Goal: Task Accomplishment & Management: Complete application form

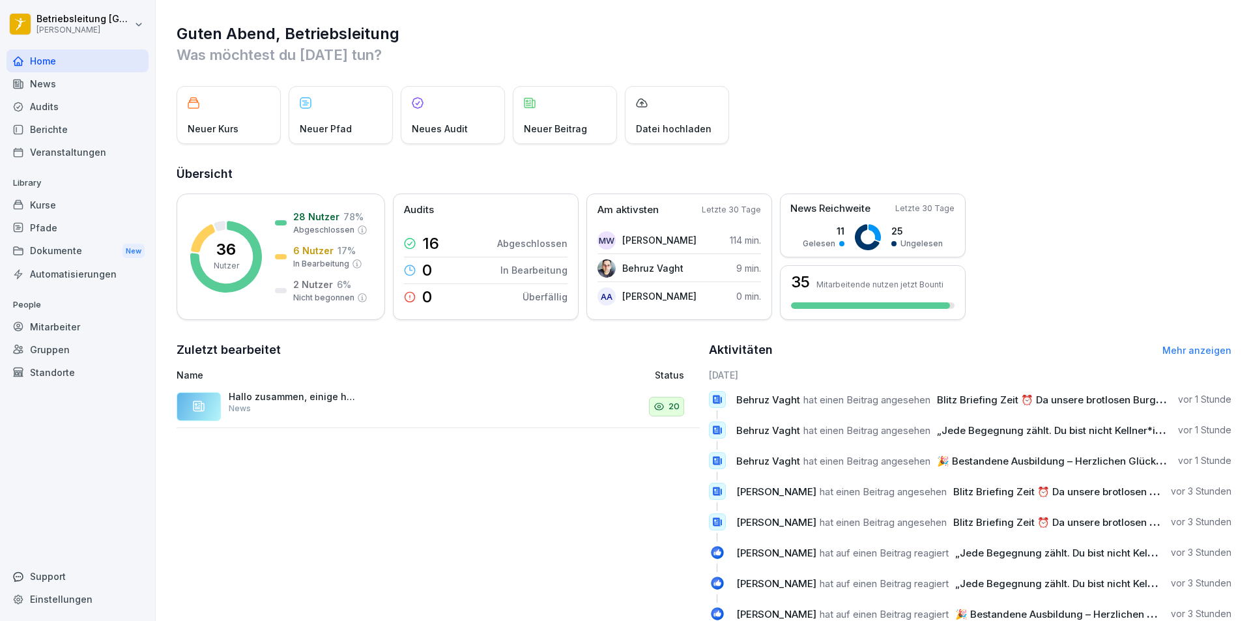
click at [84, 327] on div "Mitarbeiter" at bounding box center [78, 326] width 142 height 23
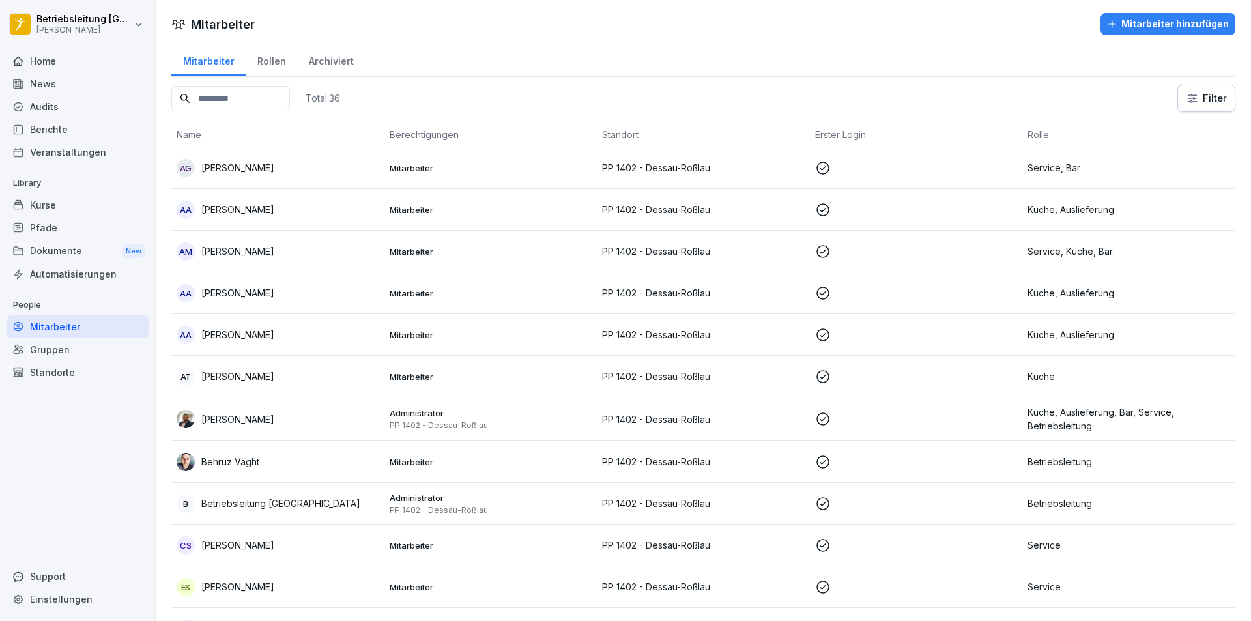
click at [885, 22] on div "Mitarbeiter hinzufügen" at bounding box center [1168, 24] width 122 height 14
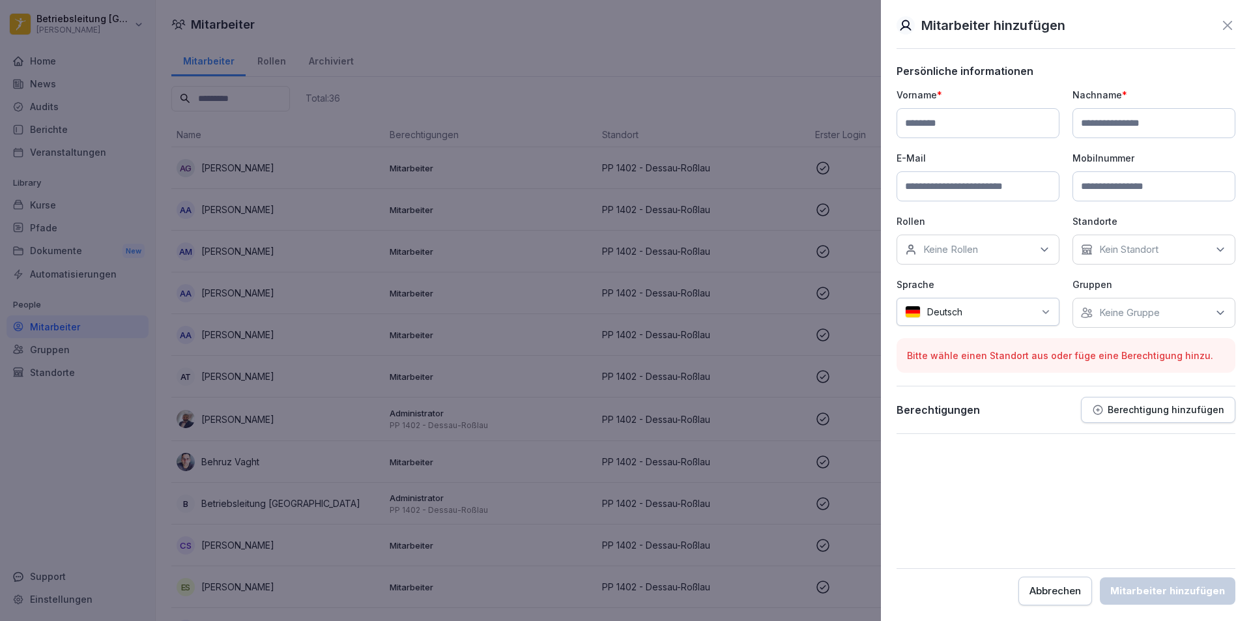
click at [885, 315] on p "Keine Gruppe" at bounding box center [1130, 312] width 61 height 13
click at [885, 315] on div "Keine Gruppe" at bounding box center [1154, 313] width 163 height 30
click at [885, 252] on div "Kein Standort" at bounding box center [1154, 250] width 163 height 30
click at [885, 314] on label "PP 1402 - Dessau-Roßlau" at bounding box center [1157, 310] width 115 height 12
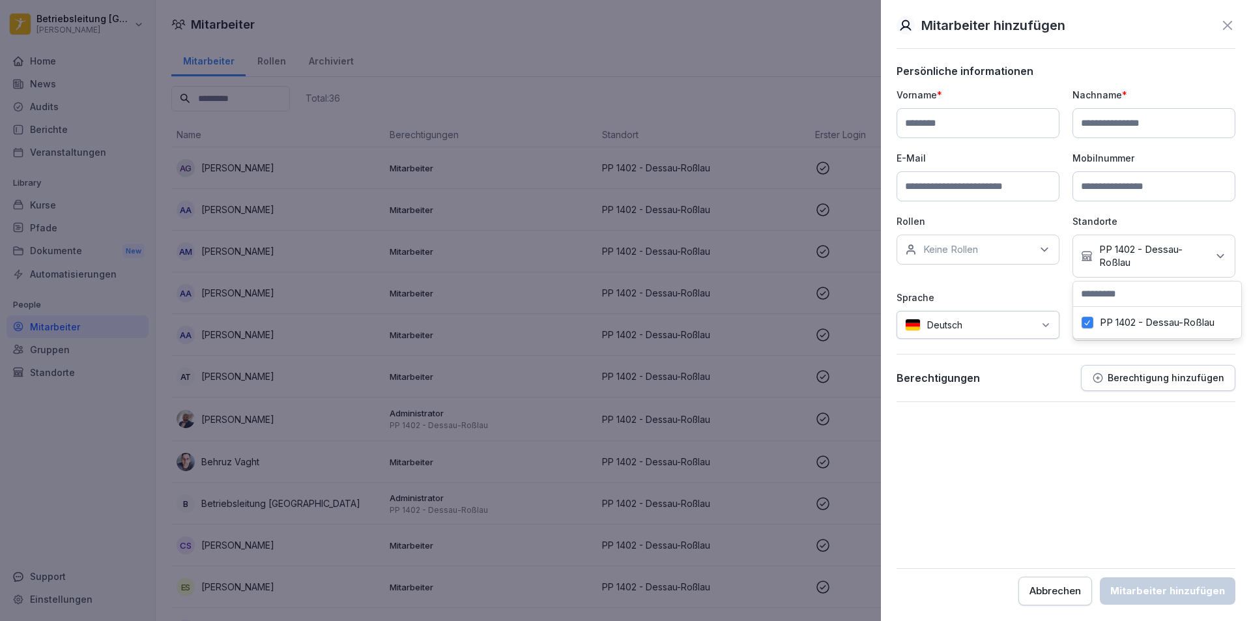
click at [885, 261] on div "Keine Rollen" at bounding box center [978, 250] width 163 height 30
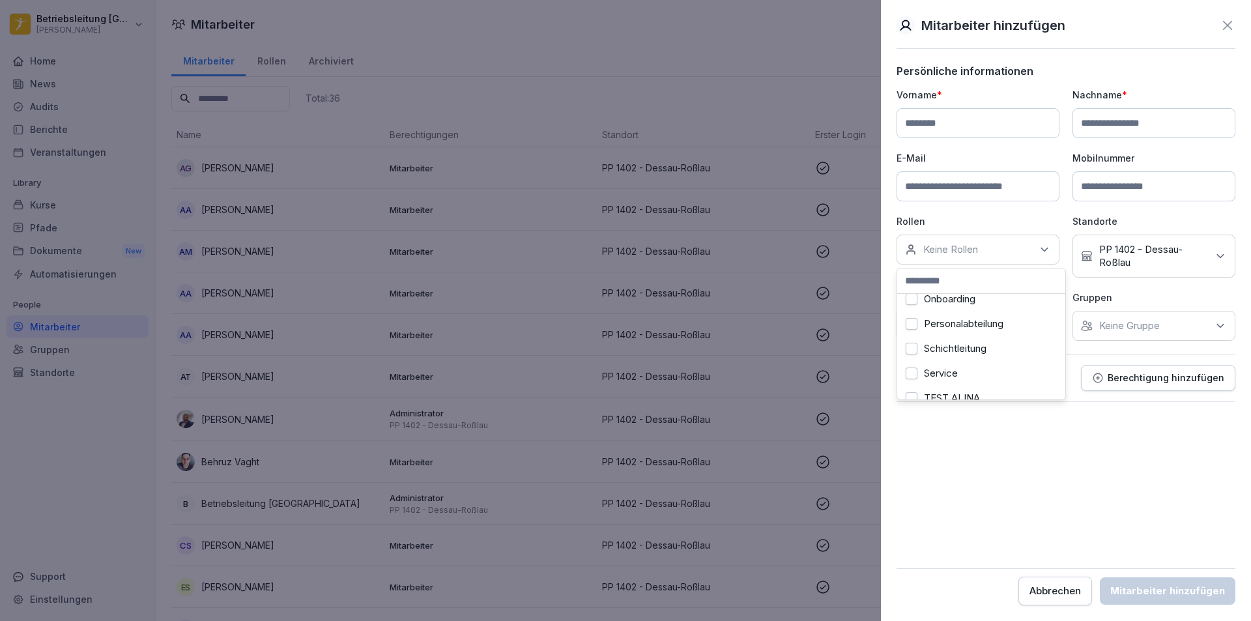
click at [885, 303] on div "Onboarding" at bounding box center [982, 299] width 162 height 25
click at [885, 461] on form "Persönliche informationen Vorname * Nachname * E-Mail Mobilnummer Rollen Keine …" at bounding box center [1066, 335] width 339 height 541
click at [885, 317] on div "Keine Gruppe" at bounding box center [1154, 326] width 163 height 30
click at [885, 121] on input at bounding box center [978, 123] width 163 height 30
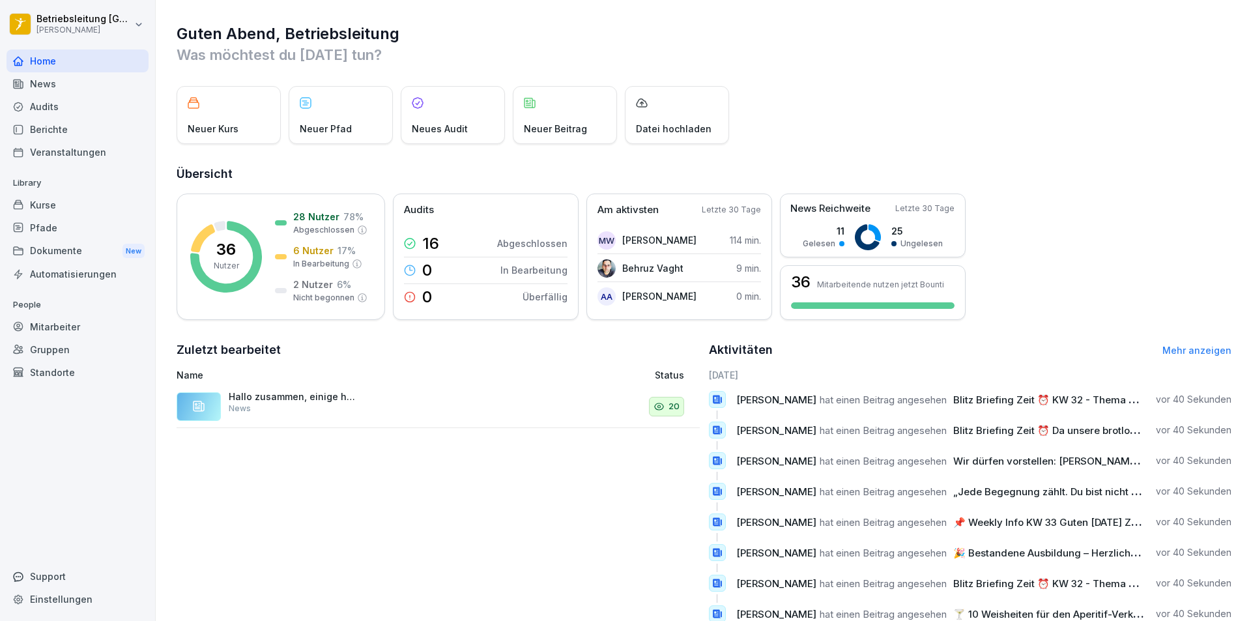
click at [108, 327] on div "Mitarbeiter" at bounding box center [78, 326] width 142 height 23
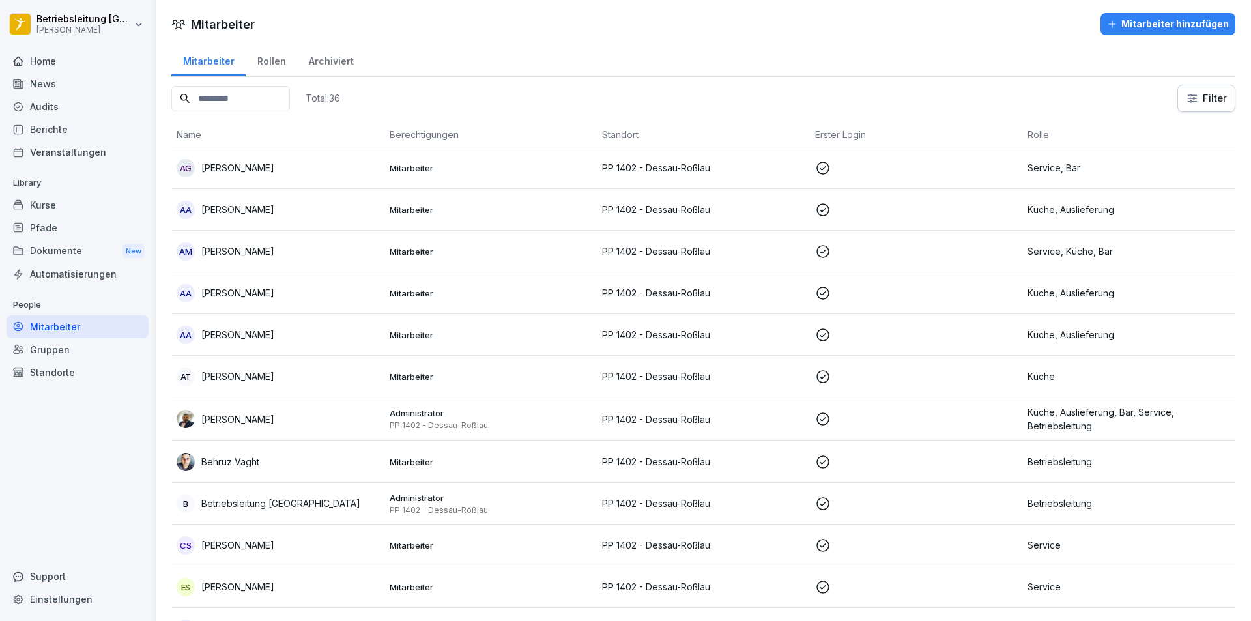
click at [1205, 27] on div "Mitarbeiter hinzufügen" at bounding box center [1168, 24] width 122 height 14
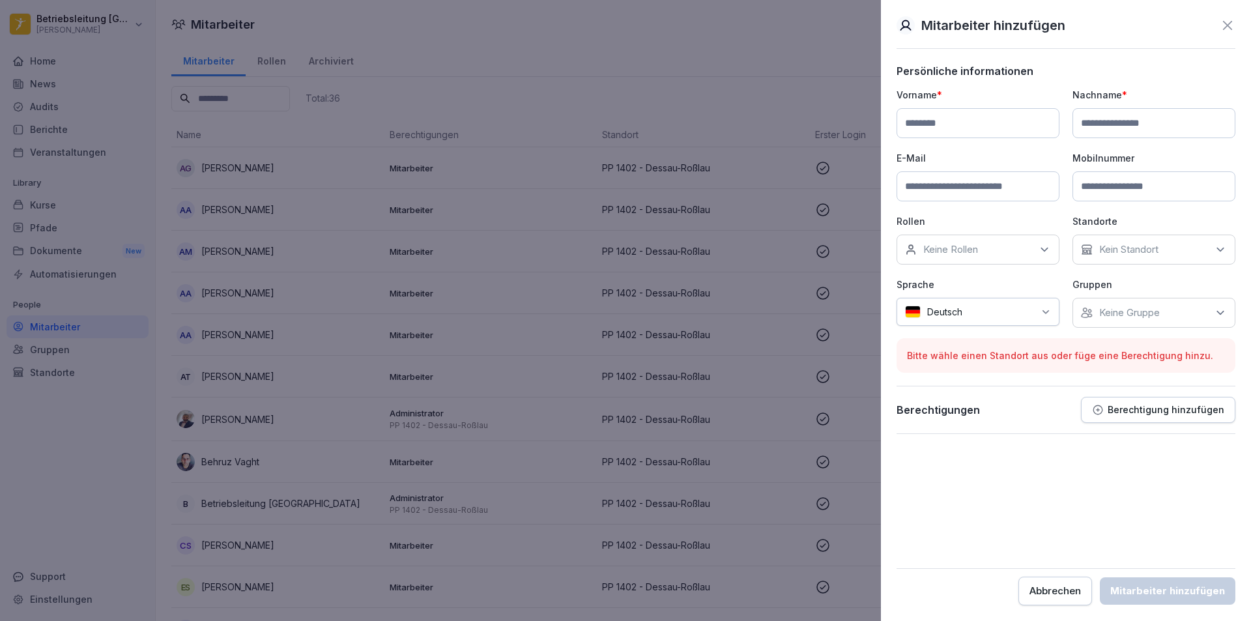
click at [1012, 244] on div "Keine Rollen" at bounding box center [978, 250] width 163 height 30
click at [971, 366] on label "Onboarding" at bounding box center [949, 365] width 51 height 12
click at [956, 192] on input at bounding box center [978, 186] width 163 height 30
type input "**********"
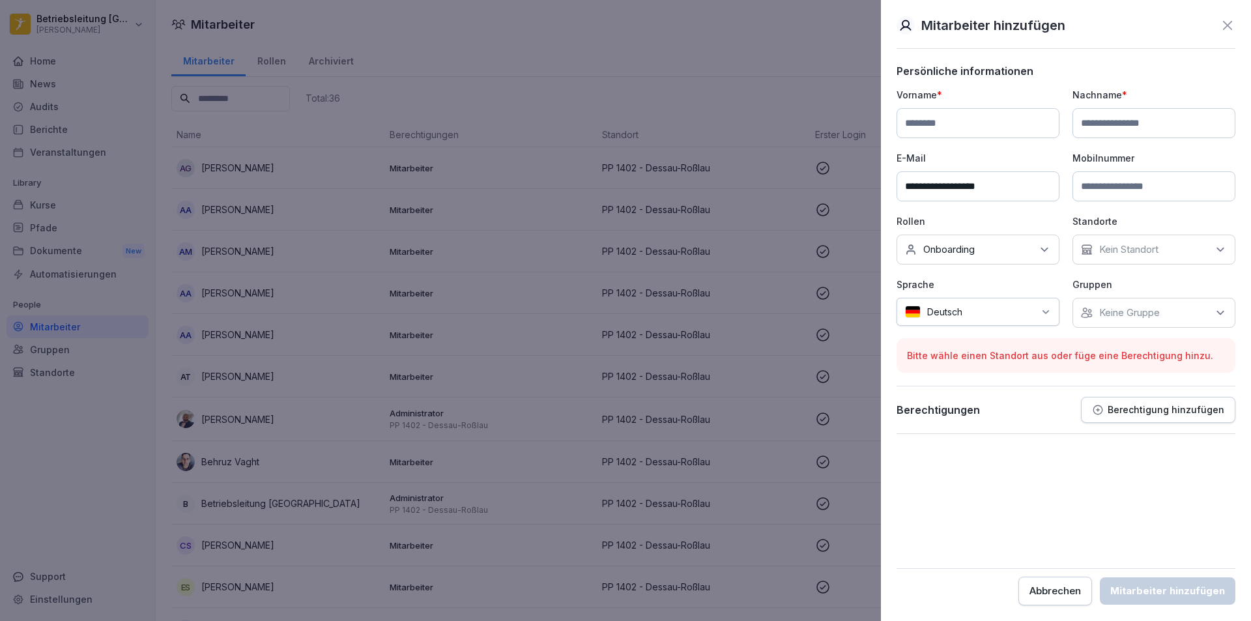
click at [1025, 111] on input at bounding box center [978, 123] width 163 height 30
type input "*****"
click at [1111, 117] on input at bounding box center [1154, 123] width 163 height 30
type input "******"
click at [1165, 183] on input at bounding box center [1154, 186] width 163 height 30
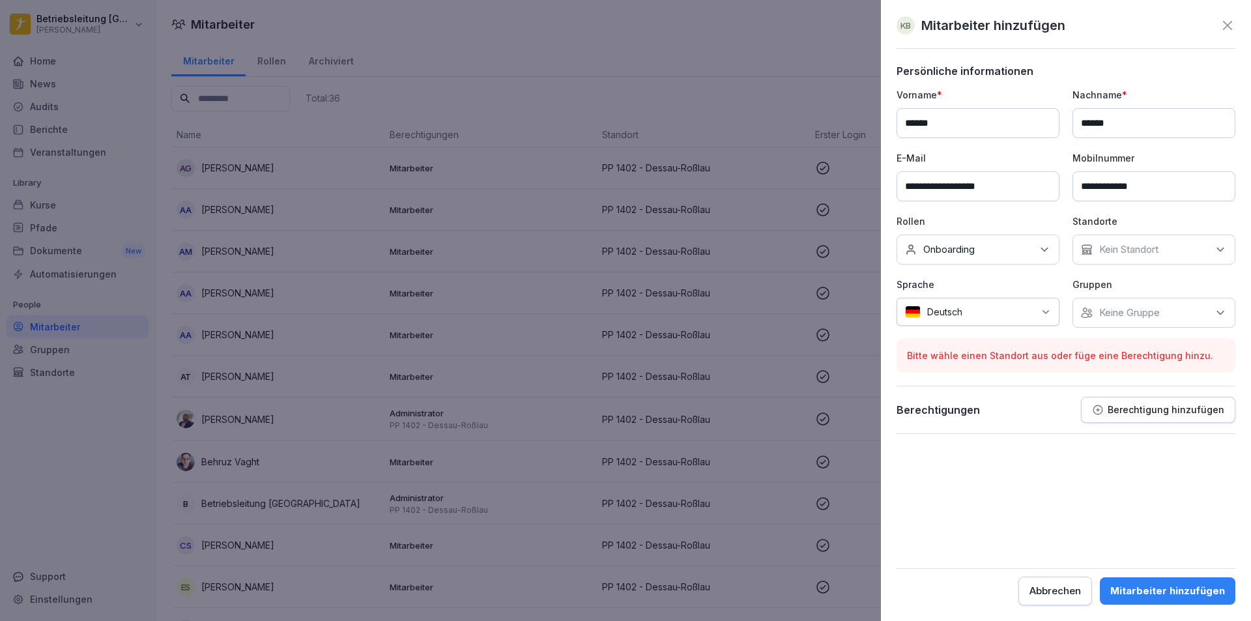
type input "**********"
click at [1175, 248] on div "Kein Standort" at bounding box center [1154, 250] width 163 height 30
click at [1164, 306] on label "PP 1402 - Dessau-Roßlau" at bounding box center [1157, 310] width 115 height 12
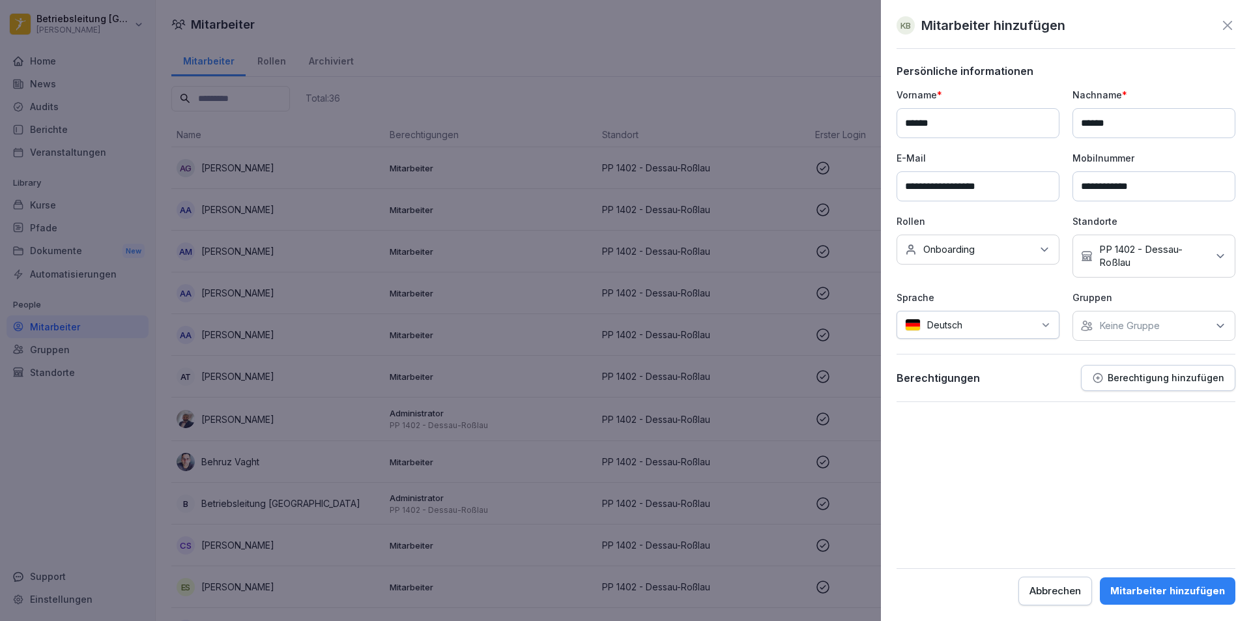
click at [1194, 591] on div "Mitarbeiter hinzufügen" at bounding box center [1168, 591] width 115 height 14
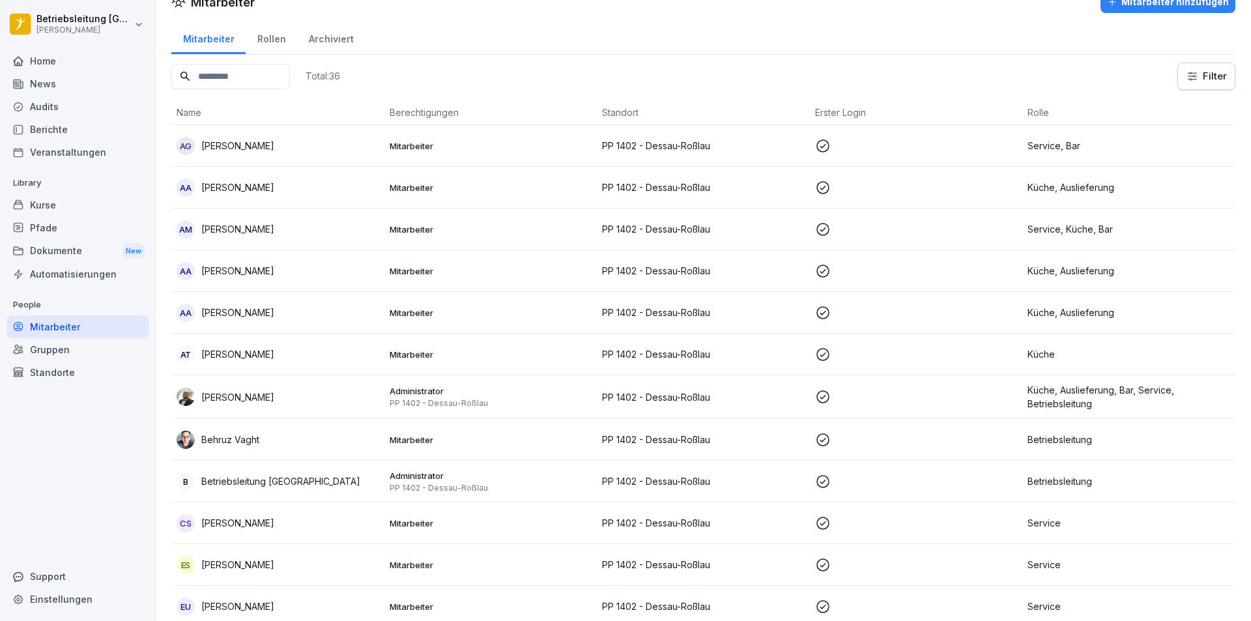
scroll to position [0, 0]
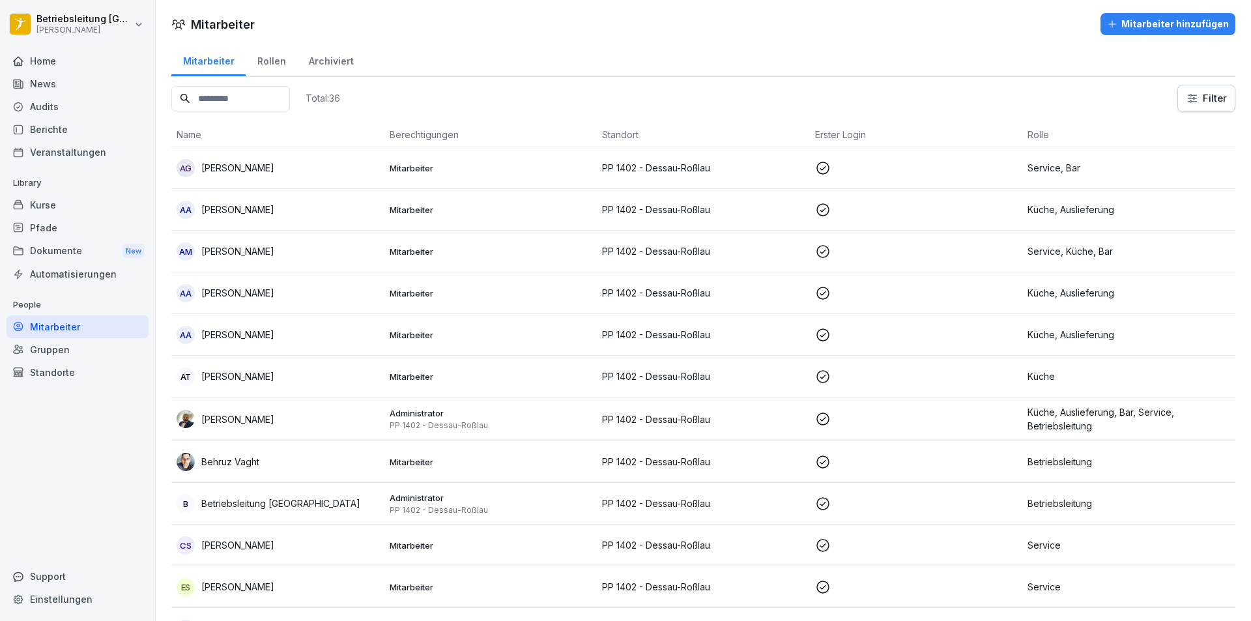
click at [226, 103] on input at bounding box center [230, 98] width 119 height 25
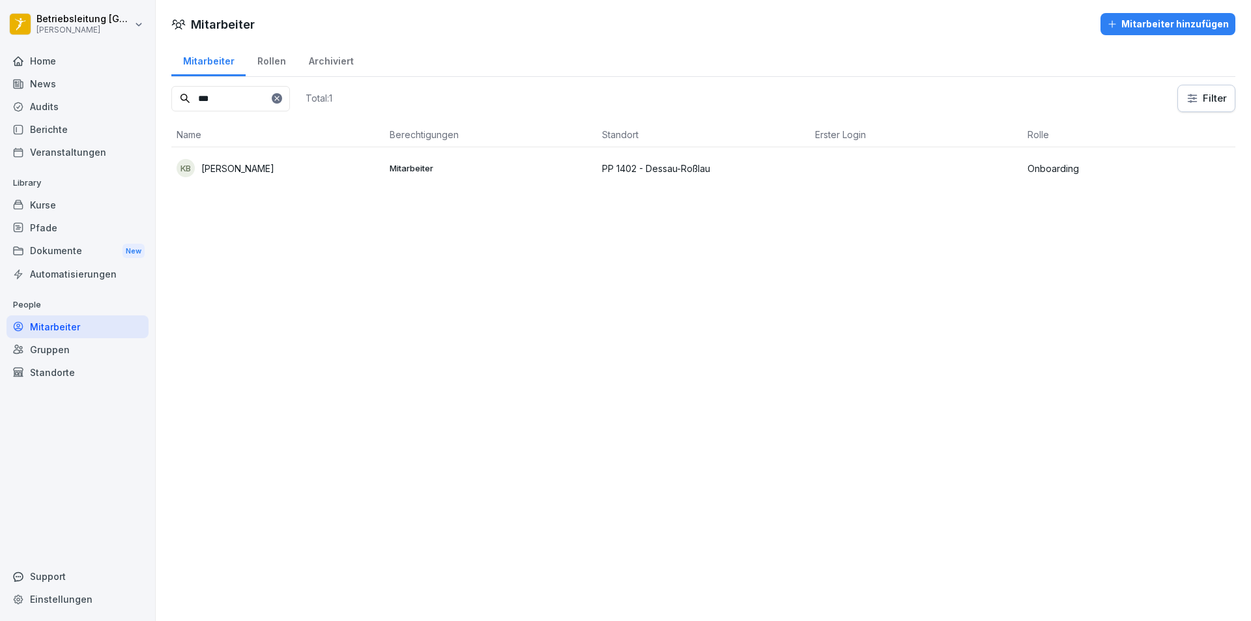
type input "***"
click at [513, 174] on td "Mitarbeiter" at bounding box center [491, 168] width 213 height 42
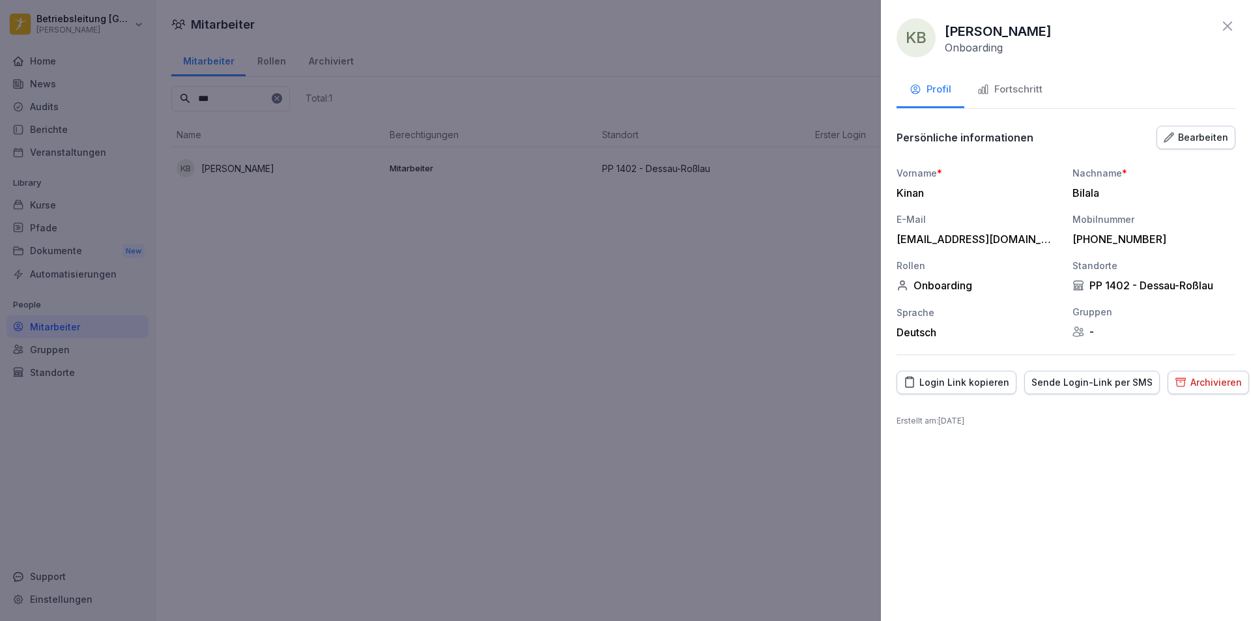
click at [1066, 385] on div "Sende Login-Link per SMS" at bounding box center [1092, 382] width 121 height 14
click at [1009, 69] on div "KB Kinan Bilala Onboarding Profil Fortschritt Persönliche informationen Bearbei…" at bounding box center [1066, 310] width 370 height 621
click at [1009, 86] on div "Fortschritt" at bounding box center [1010, 89] width 65 height 15
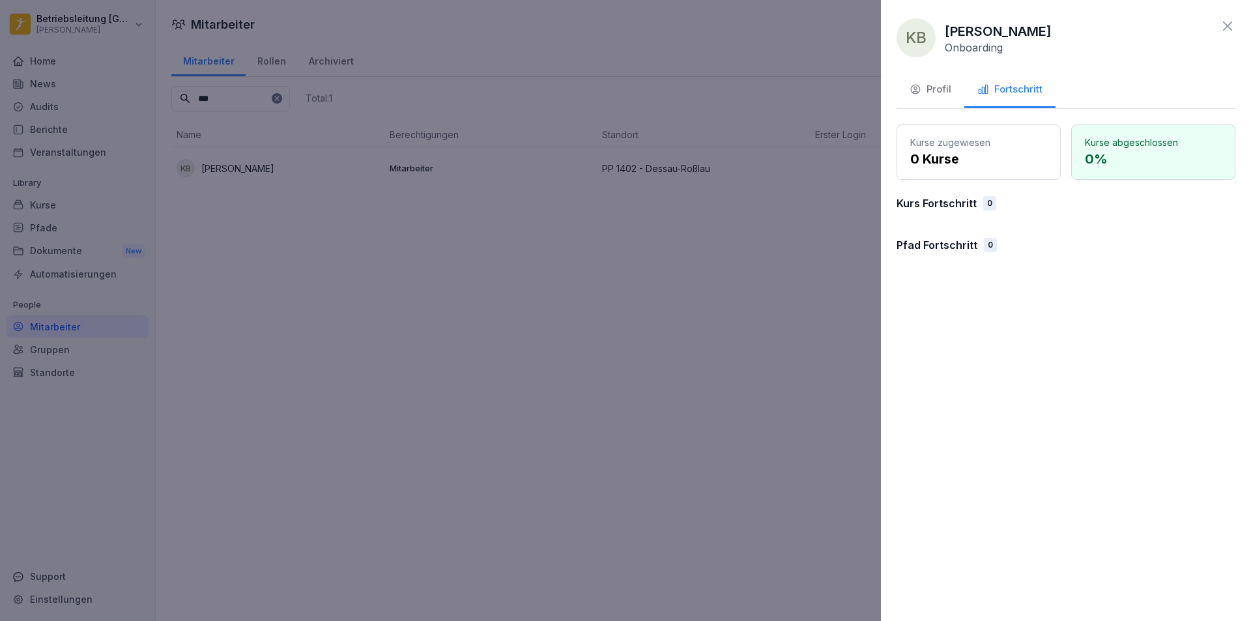
click at [943, 83] on div "Profil" at bounding box center [931, 89] width 42 height 15
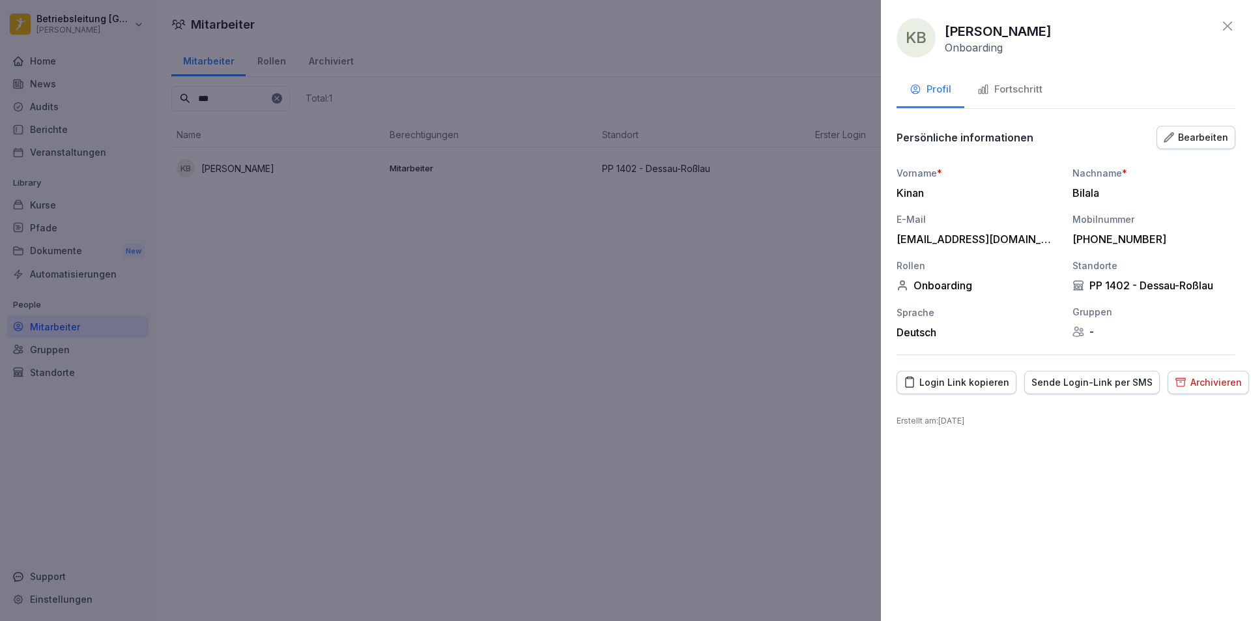
click at [1035, 95] on div "Fortschritt" at bounding box center [1010, 89] width 65 height 15
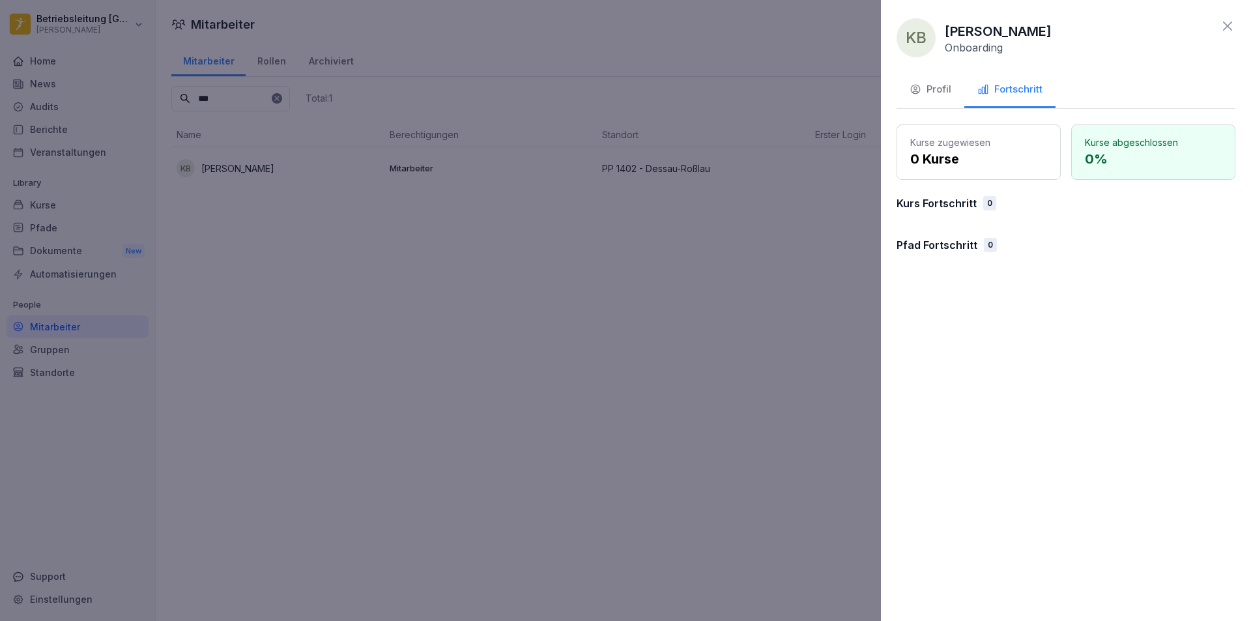
click at [993, 205] on div "0" at bounding box center [990, 203] width 13 height 14
click at [952, 160] on p "0 Kurse" at bounding box center [979, 159] width 137 height 20
click at [953, 93] on button "Profil" at bounding box center [931, 90] width 68 height 35
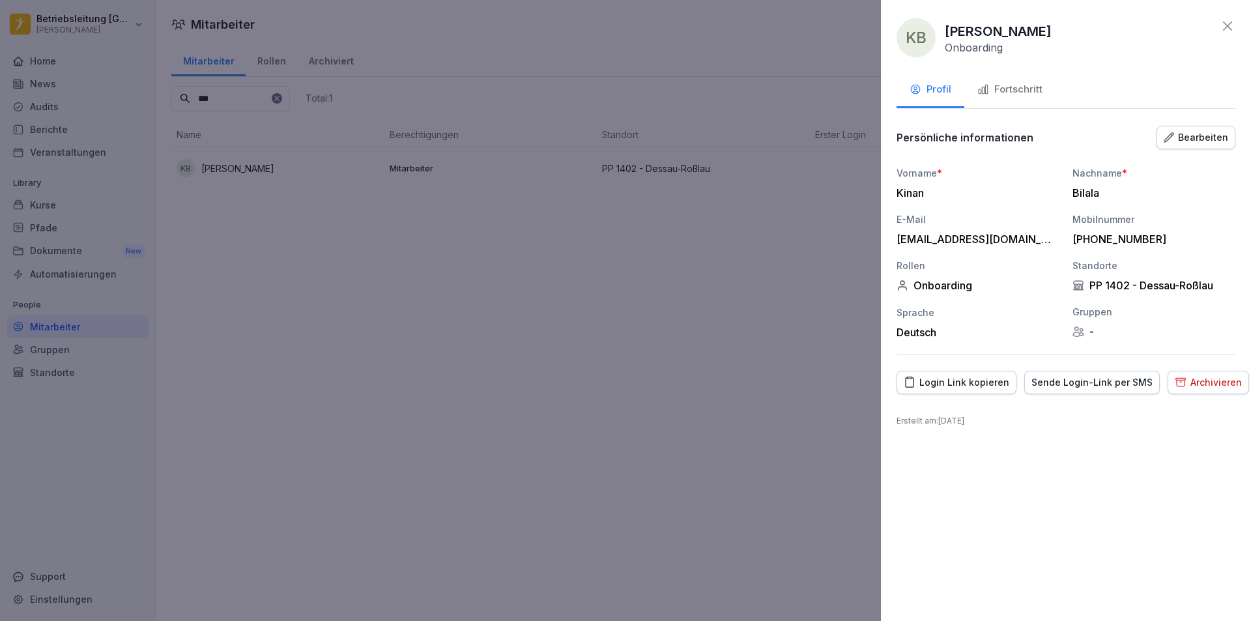
click at [778, 274] on div at bounding box center [625, 310] width 1251 height 621
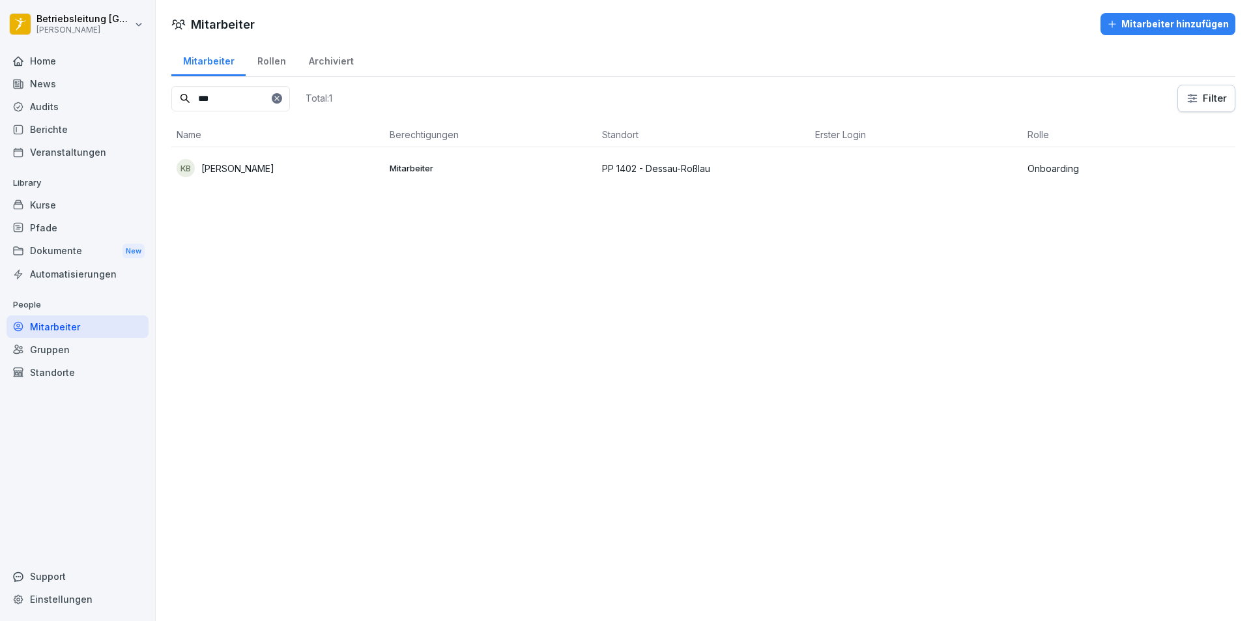
click at [242, 175] on div "KB Kinan Bilala" at bounding box center [278, 168] width 203 height 18
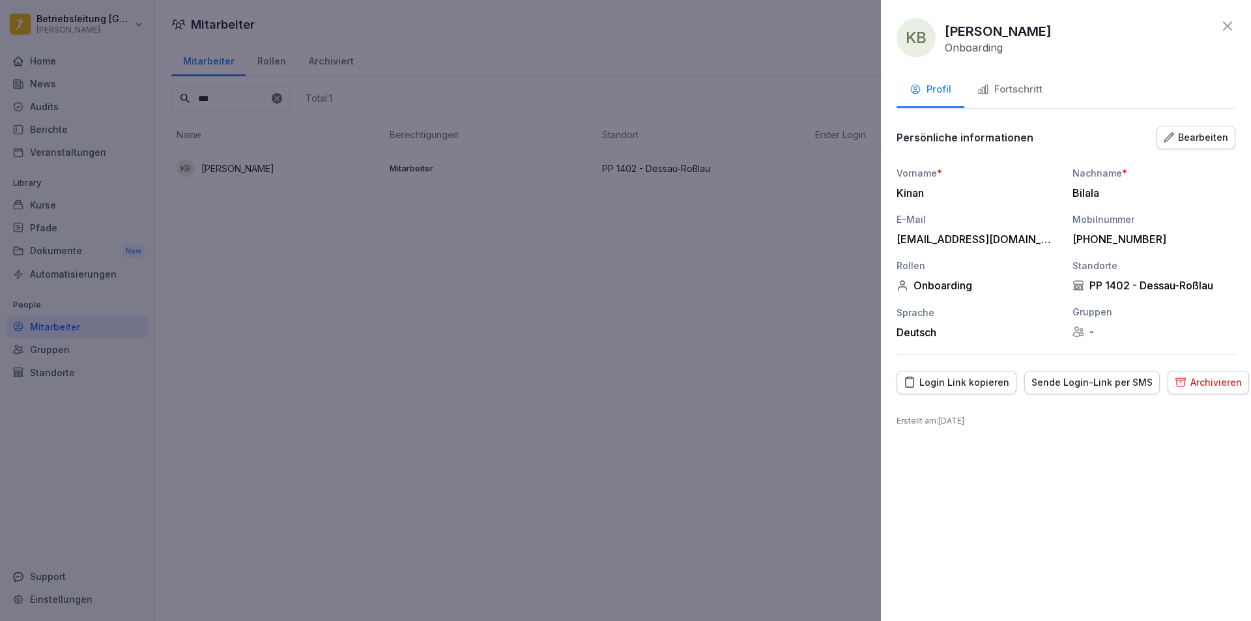
click at [1014, 100] on button "Fortschritt" at bounding box center [1010, 90] width 91 height 35
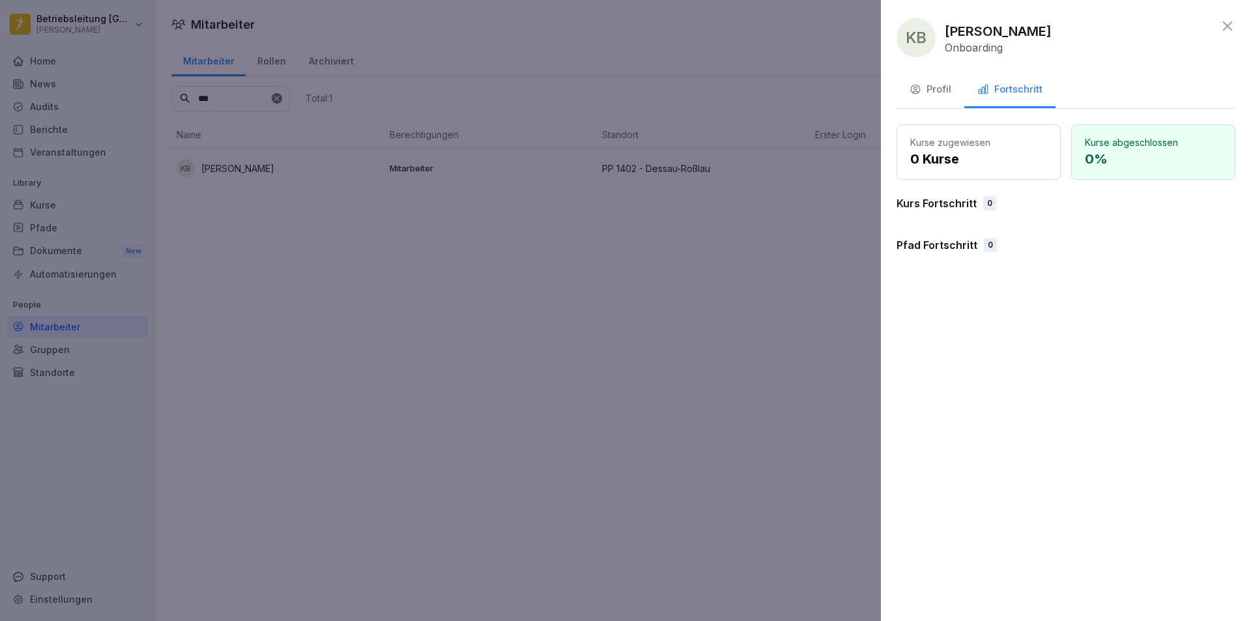
click at [929, 83] on div "Profil" at bounding box center [931, 89] width 42 height 15
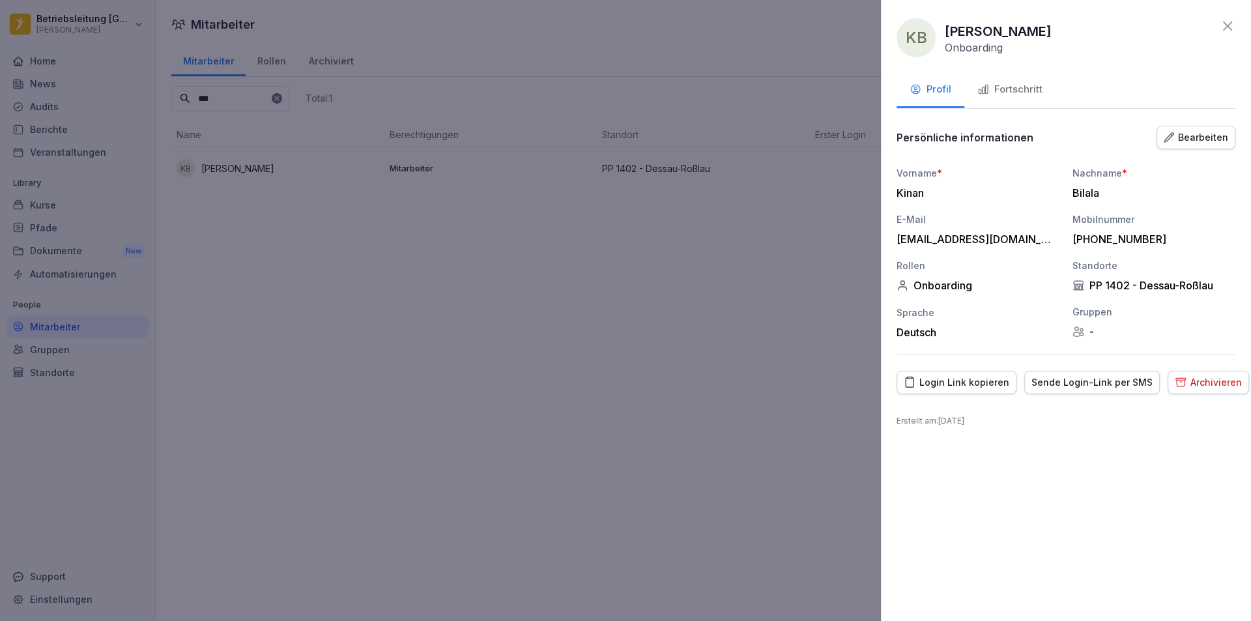
click at [561, 366] on div at bounding box center [625, 310] width 1251 height 621
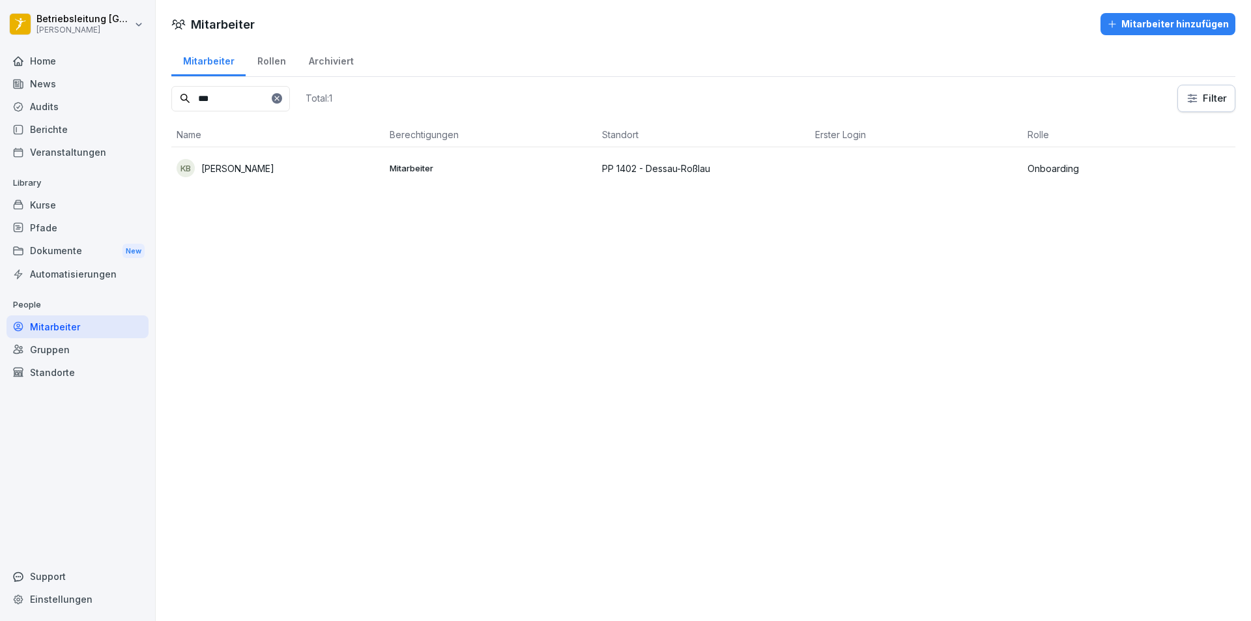
click at [90, 355] on div "Gruppen" at bounding box center [78, 349] width 142 height 23
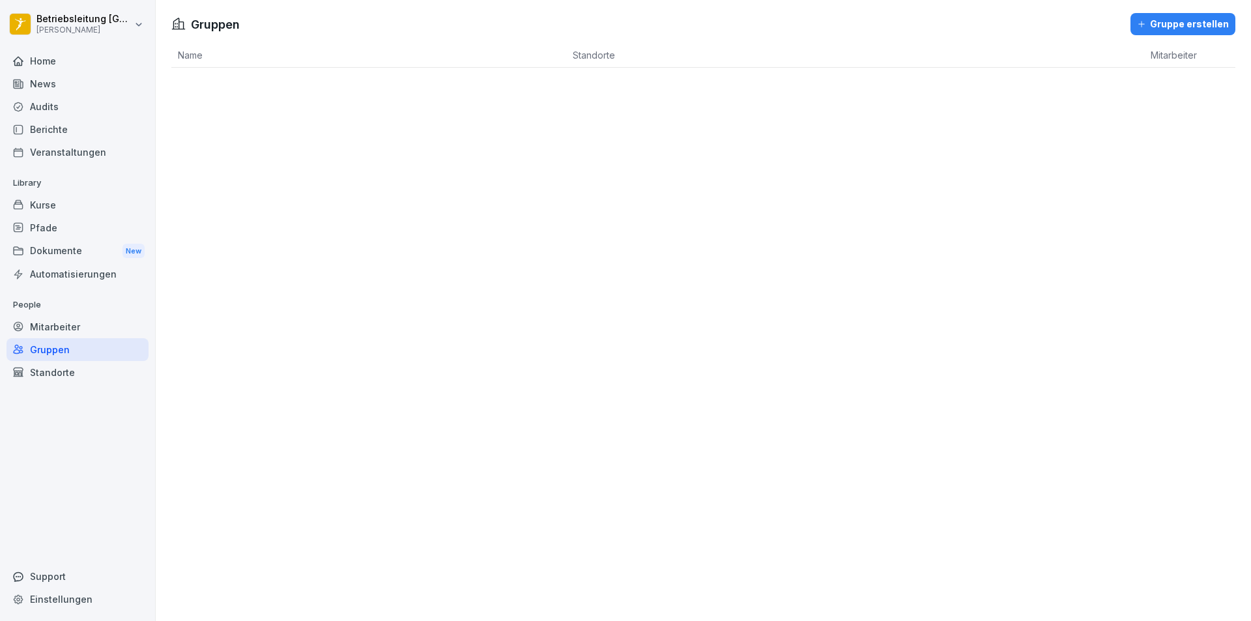
click at [77, 372] on div "Standorte" at bounding box center [78, 372] width 142 height 23
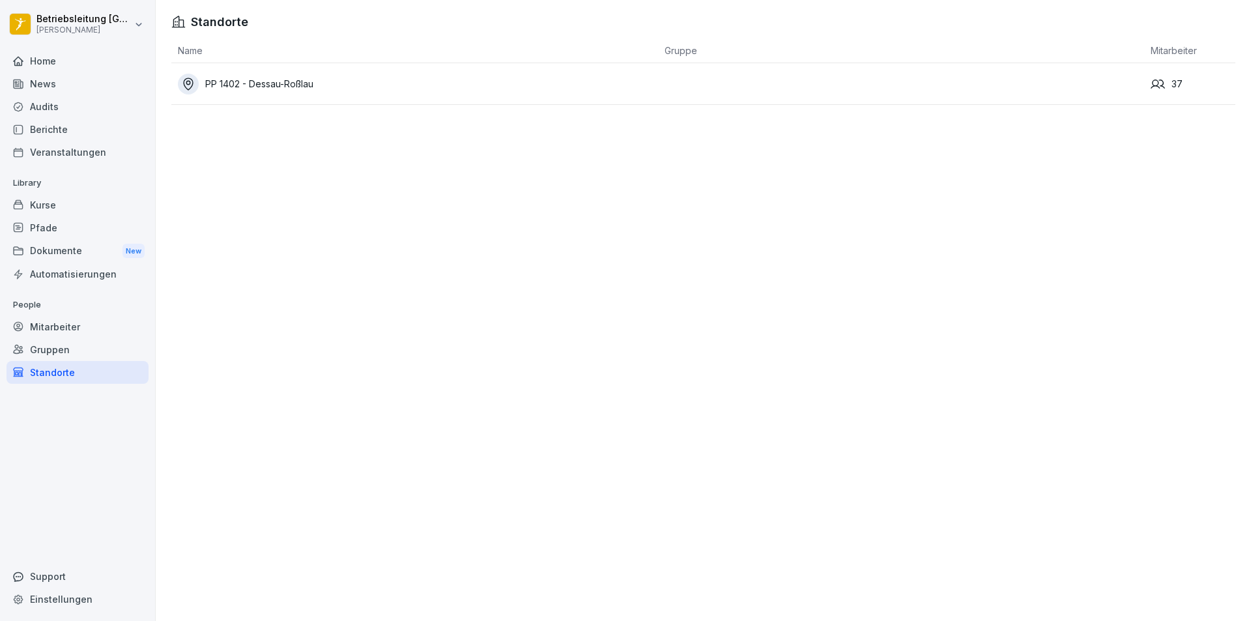
click at [106, 335] on div "Mitarbeiter" at bounding box center [78, 326] width 142 height 23
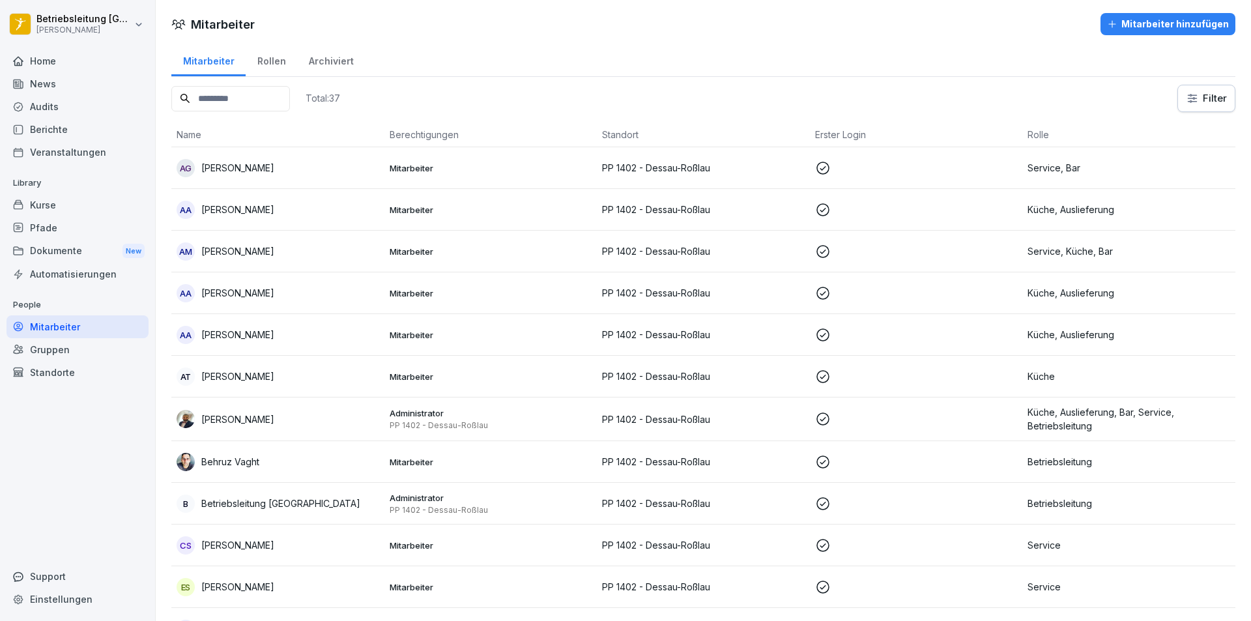
click at [72, 50] on div "Home" at bounding box center [78, 61] width 142 height 23
